Goal: Use online tool/utility: Utilize a website feature to perform a specific function

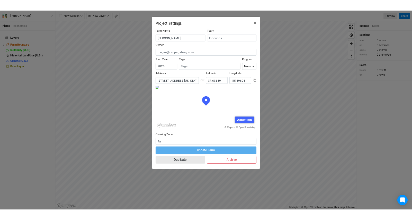
scroll to position [26, 60]
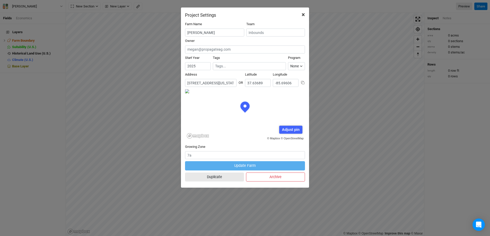
click at [304, 12] on span "×" at bounding box center [302, 14] width 3 height 7
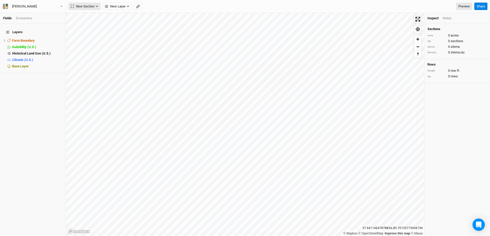
click at [97, 6] on icon "button" at bounding box center [96, 6] width 3 height 3
click at [87, 16] on div "Grid" at bounding box center [83, 17] width 8 height 6
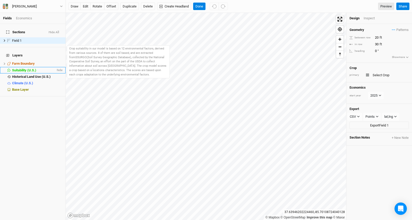
click at [12, 68] on span "Suitability (U.S.)" at bounding box center [24, 70] width 24 height 4
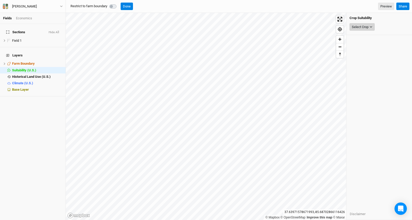
click at [374, 28] on button "Select Crop" at bounding box center [362, 27] width 25 height 8
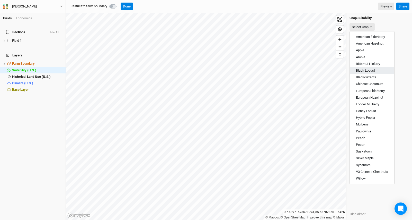
click at [375, 71] on span "Black Locust" at bounding box center [365, 70] width 19 height 4
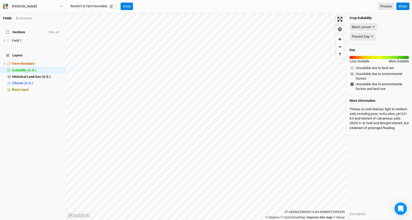
click at [119, 3] on label at bounding box center [119, 3] width 0 height 0
click at [111, 7] on input "checkbox" at bounding box center [111, 5] width 4 height 5
checkbox input "true"
